Goal: Task Accomplishment & Management: Use online tool/utility

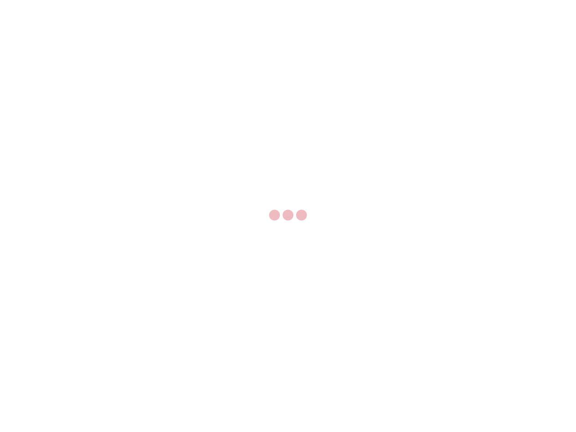
select select "US"
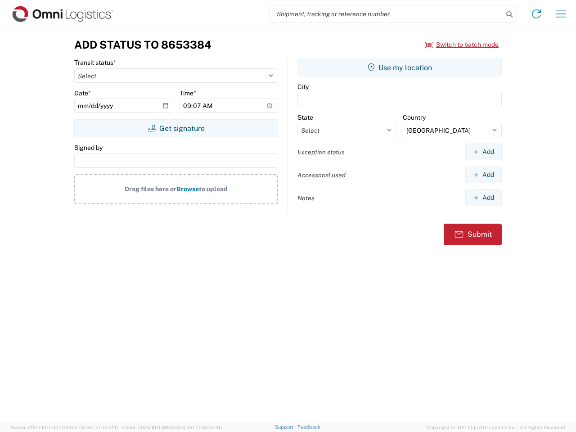
click at [386, 14] on input "search" at bounding box center [386, 13] width 233 height 17
click at [509, 14] on icon at bounding box center [509, 14] width 13 height 13
click at [536, 14] on icon at bounding box center [536, 14] width 14 height 14
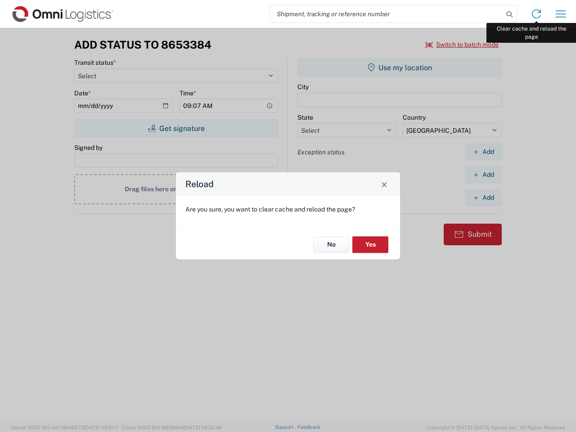
click at [560, 14] on div "Reload Are you sure, you want to clear cache and reload the page? No Yes" at bounding box center [288, 216] width 576 height 432
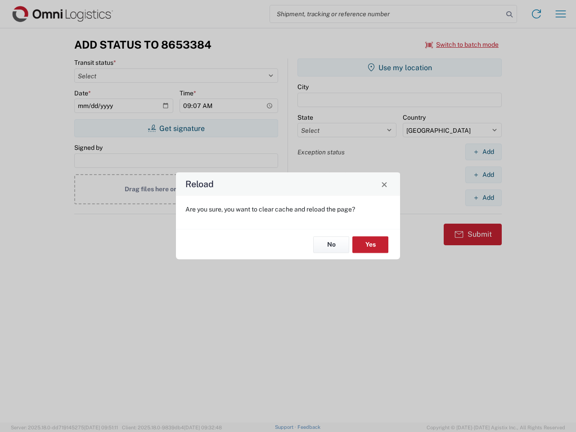
click at [462, 45] on div "Reload Are you sure, you want to clear cache and reload the page? No Yes" at bounding box center [288, 216] width 576 height 432
click at [176, 128] on div "Reload Are you sure, you want to clear cache and reload the page? No Yes" at bounding box center [288, 216] width 576 height 432
click at [399, 67] on div "Reload Are you sure, you want to clear cache and reload the page? No Yes" at bounding box center [288, 216] width 576 height 432
click at [483, 152] on div "Reload Are you sure, you want to clear cache and reload the page? No Yes" at bounding box center [288, 216] width 576 height 432
click at [483, 174] on div "Reload Are you sure, you want to clear cache and reload the page? No Yes" at bounding box center [288, 216] width 576 height 432
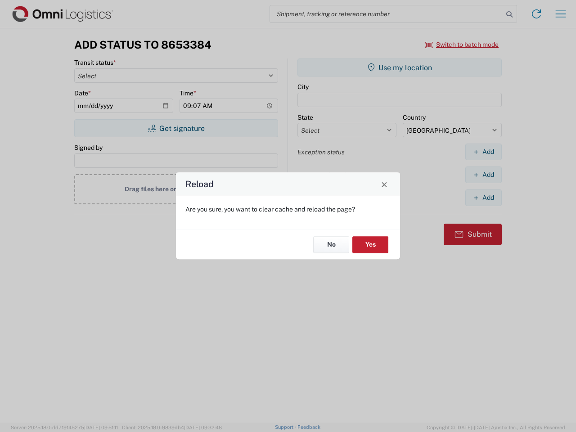
click at [483, 197] on div "Reload Are you sure, you want to clear cache and reload the page? No Yes" at bounding box center [288, 216] width 576 height 432
